Goal: Check status: Check status

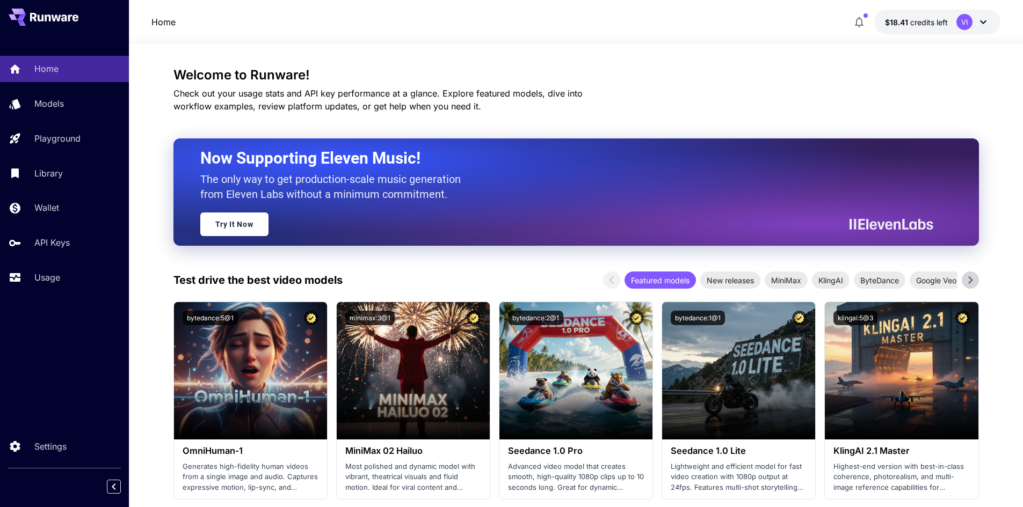
click at [874, 25] on div "$18.41 credits left VI" at bounding box center [924, 22] width 152 height 25
click at [865, 15] on span "button" at bounding box center [865, 15] width 4 height 4
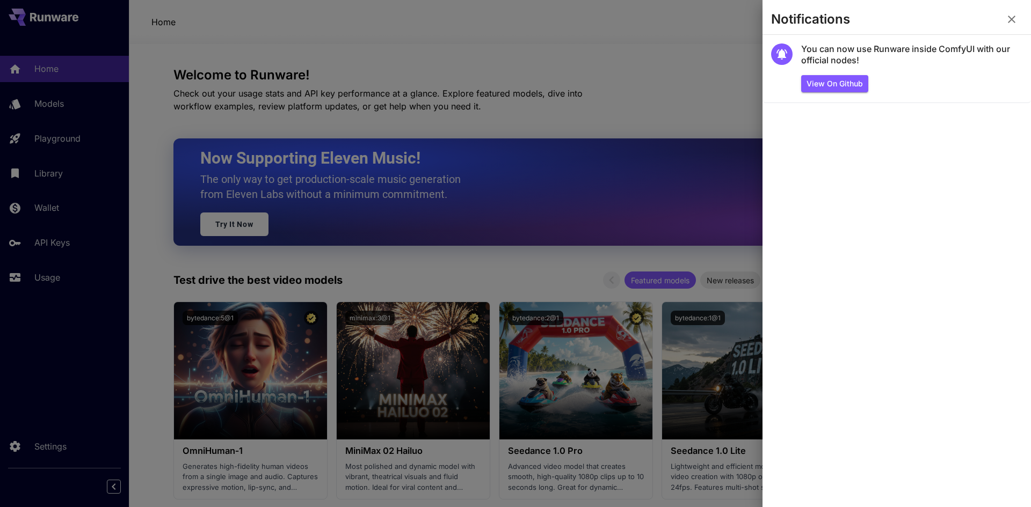
click at [1014, 17] on icon "button" at bounding box center [1012, 20] width 8 height 8
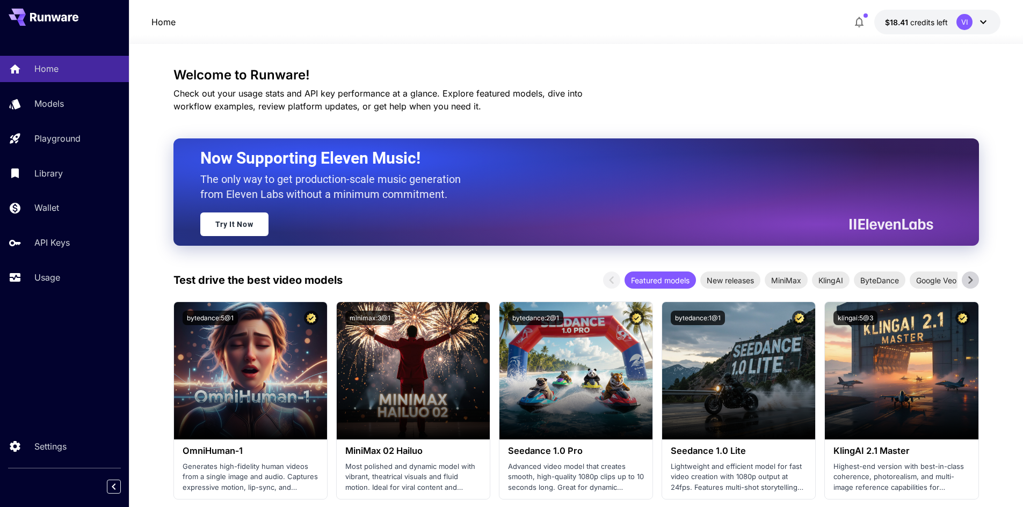
click at [985, 26] on icon at bounding box center [983, 22] width 13 height 13
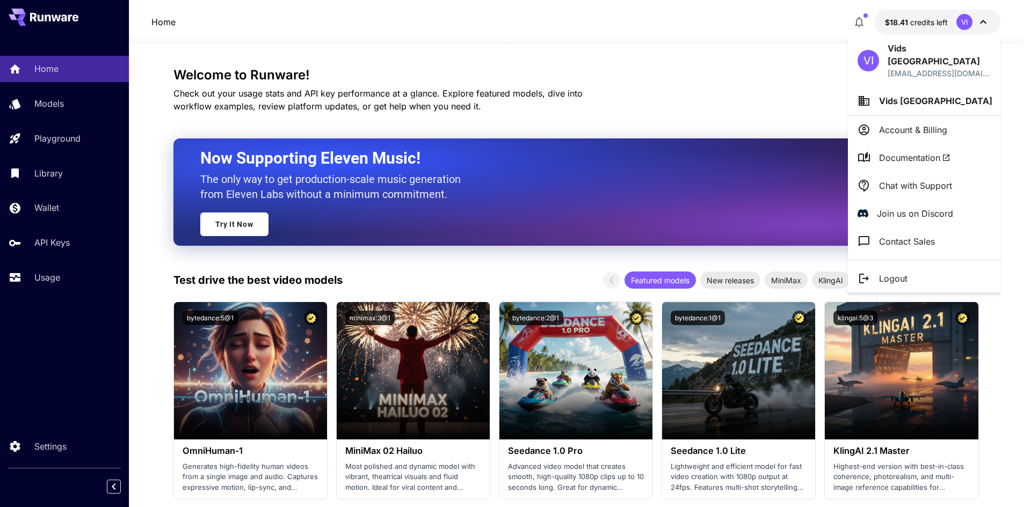
click at [817, 101] on div at bounding box center [515, 253] width 1031 height 507
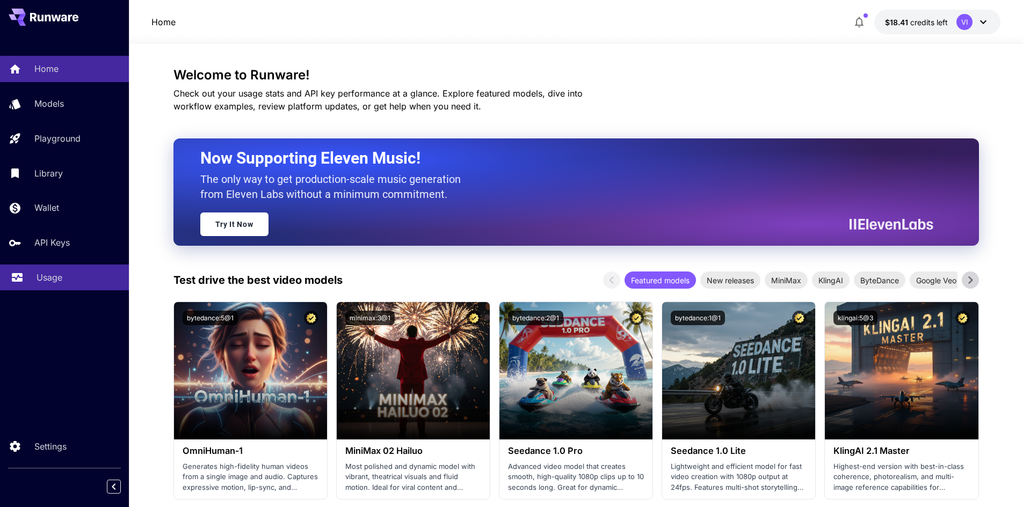
click at [59, 287] on link "Usage" at bounding box center [64, 278] width 129 height 26
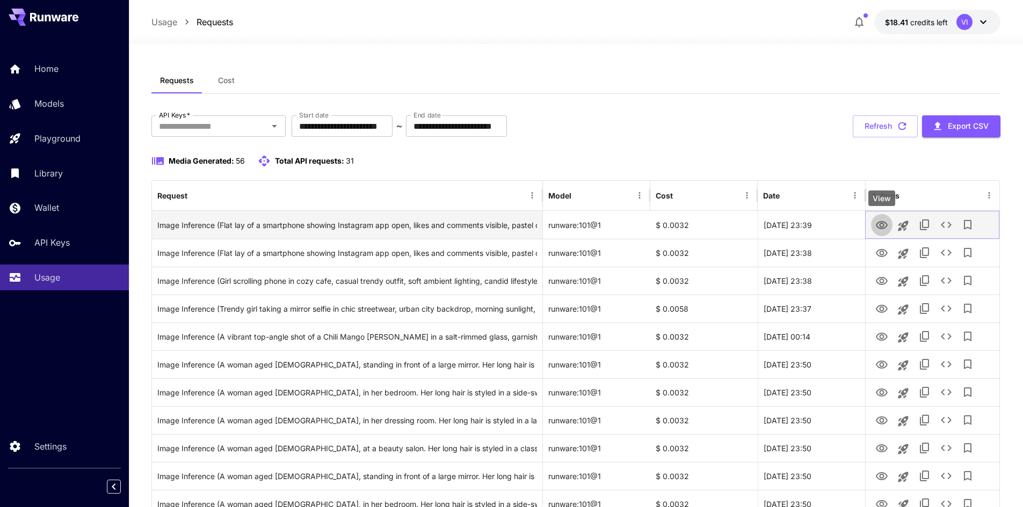
click at [882, 226] on icon "View" at bounding box center [881, 225] width 13 height 13
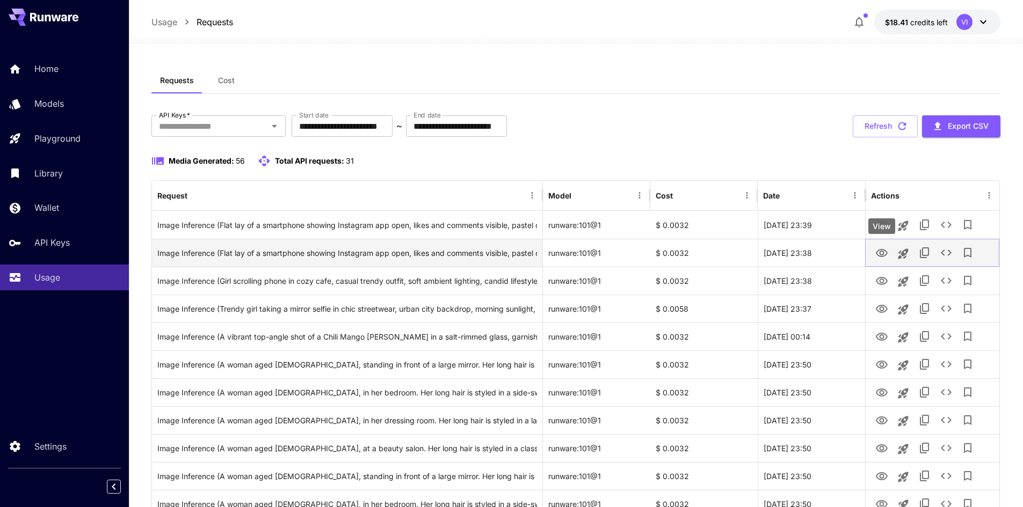
click at [887, 251] on icon "View" at bounding box center [881, 253] width 13 height 13
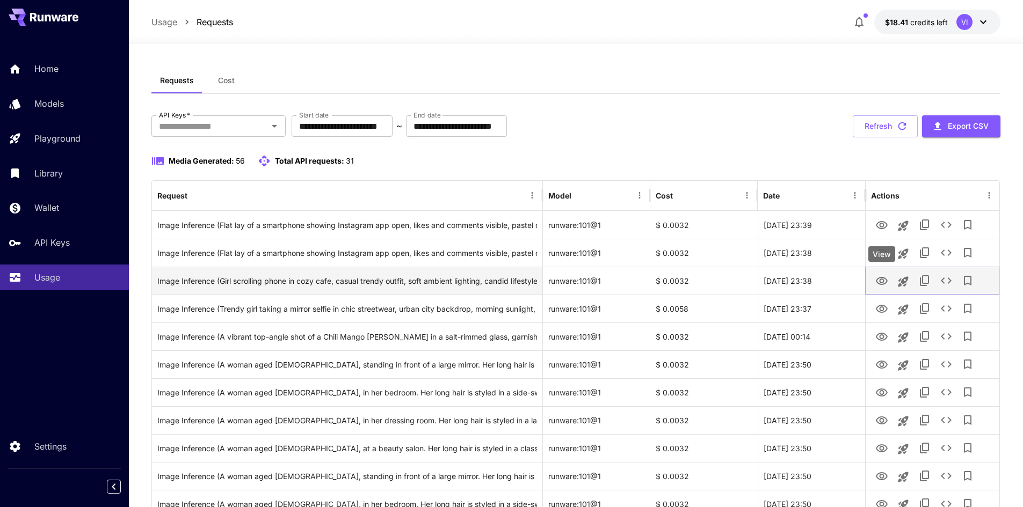
click at [880, 280] on icon "View" at bounding box center [882, 281] width 12 height 8
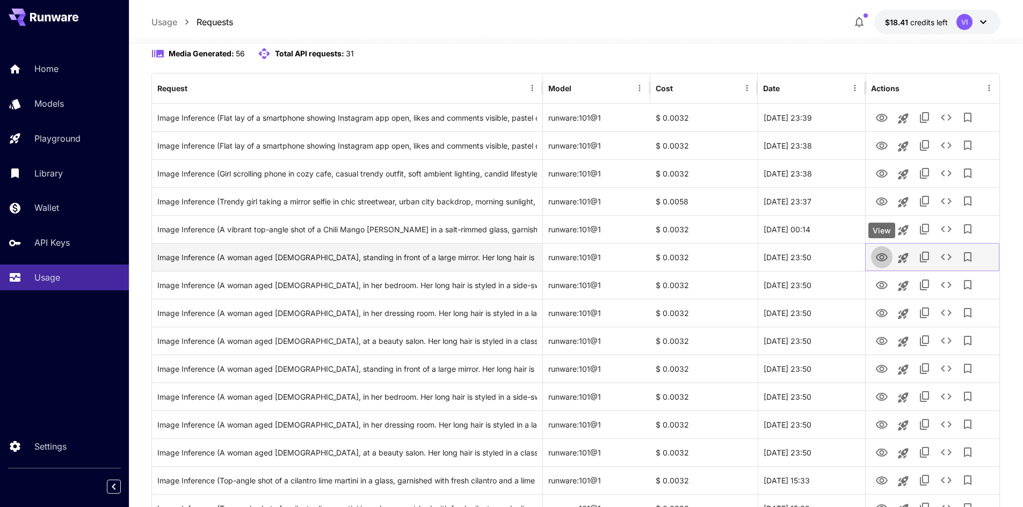
click at [887, 255] on icon "View" at bounding box center [881, 257] width 13 height 13
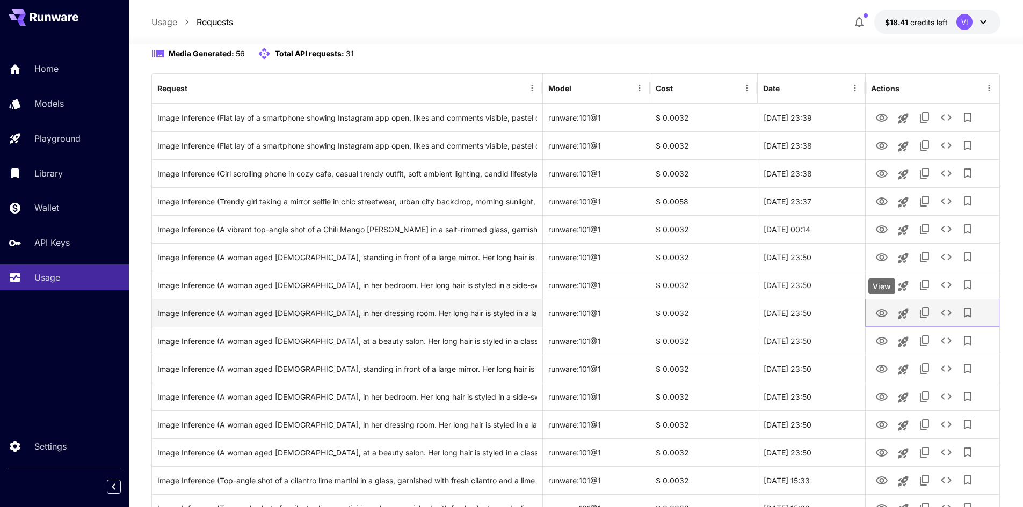
click at [880, 310] on icon "View" at bounding box center [882, 313] width 12 height 8
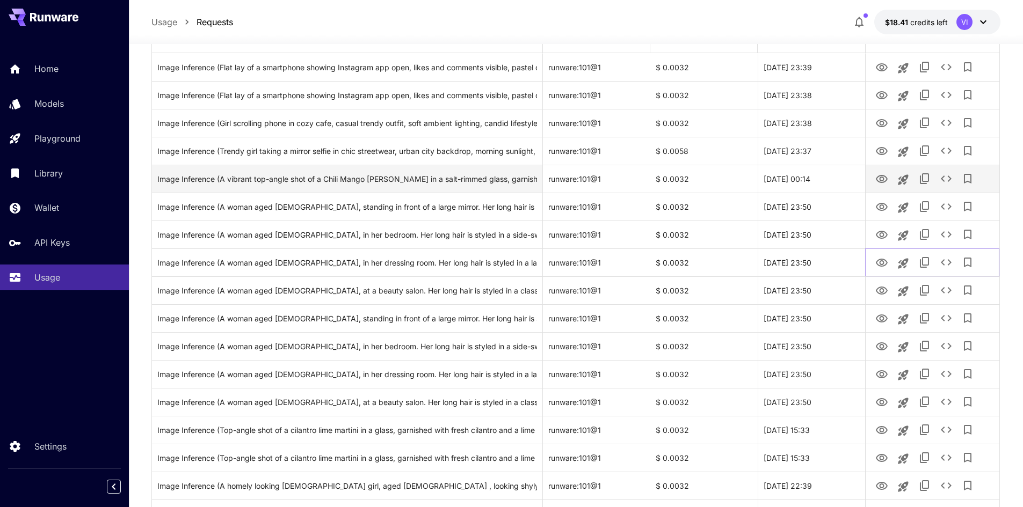
scroll to position [161, 0]
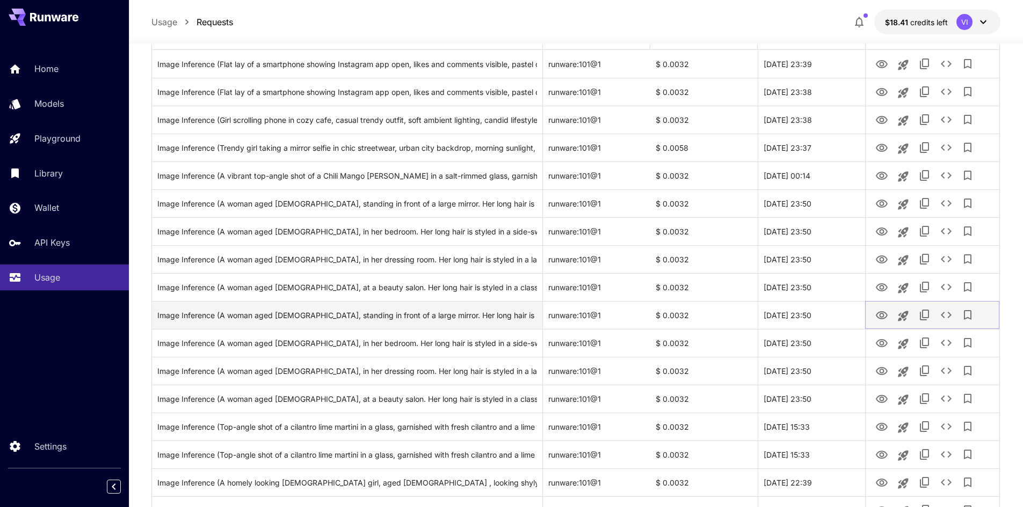
click at [883, 314] on icon "View" at bounding box center [882, 315] width 12 height 8
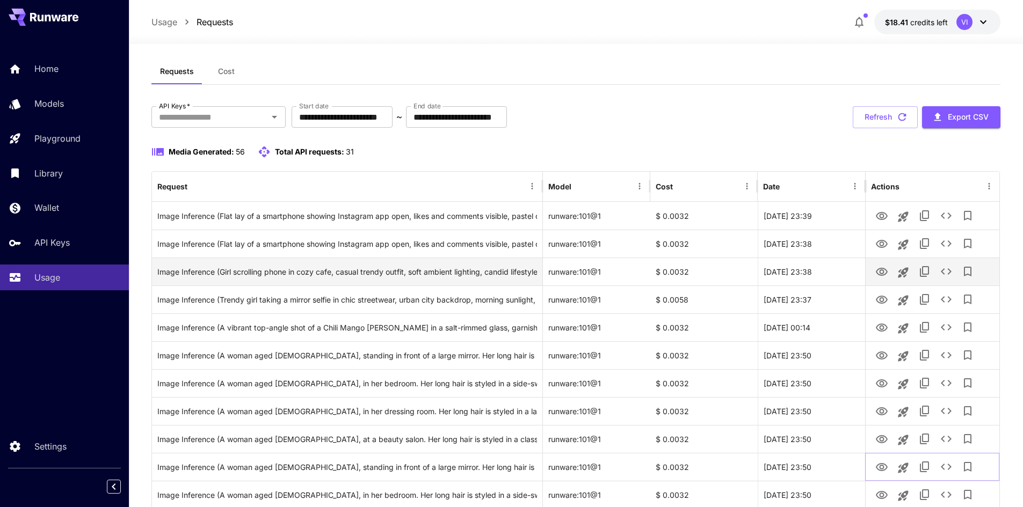
scroll to position [0, 0]
